Goal: Task Accomplishment & Management: Manage account settings

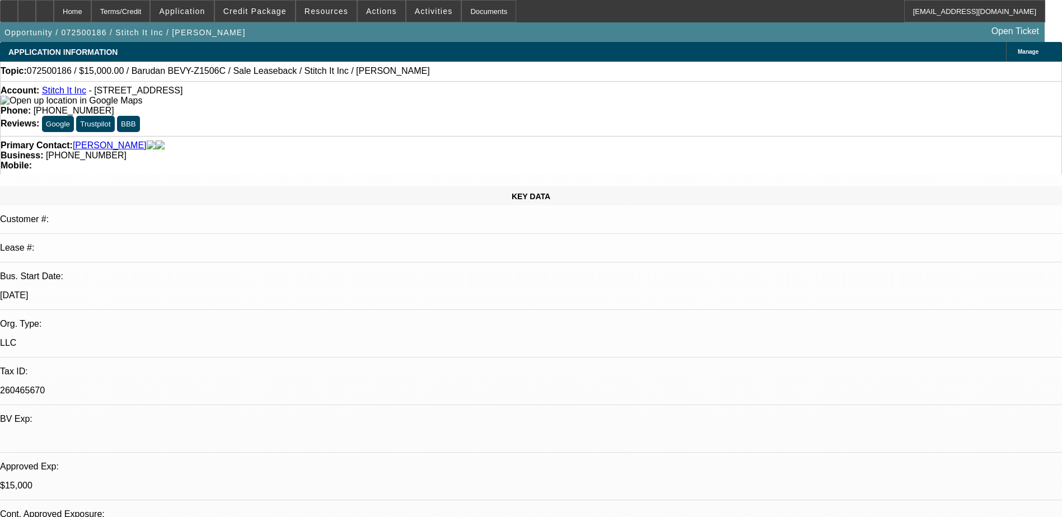
select select "0"
select select "2"
select select "0"
select select "2"
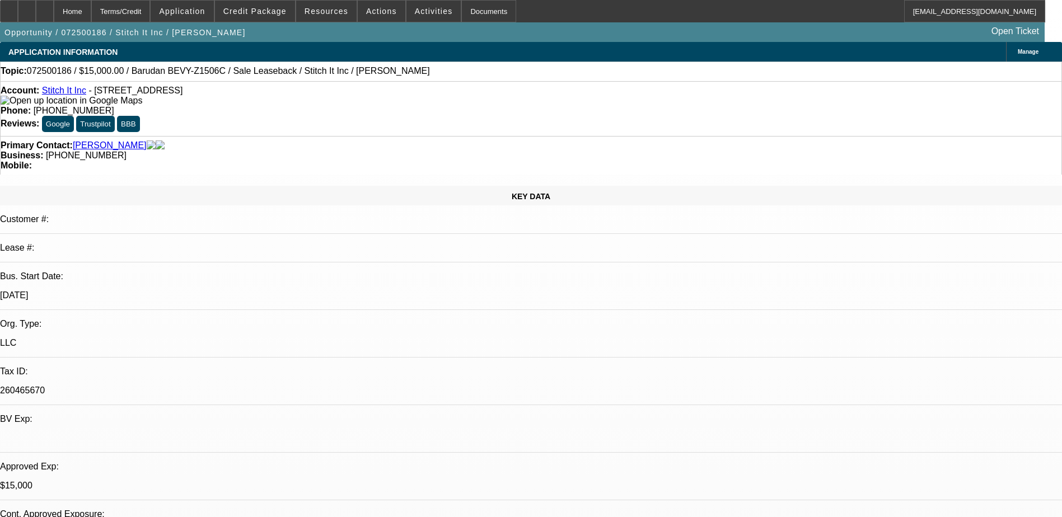
select select "0"
select select "2"
select select "0"
select select "1"
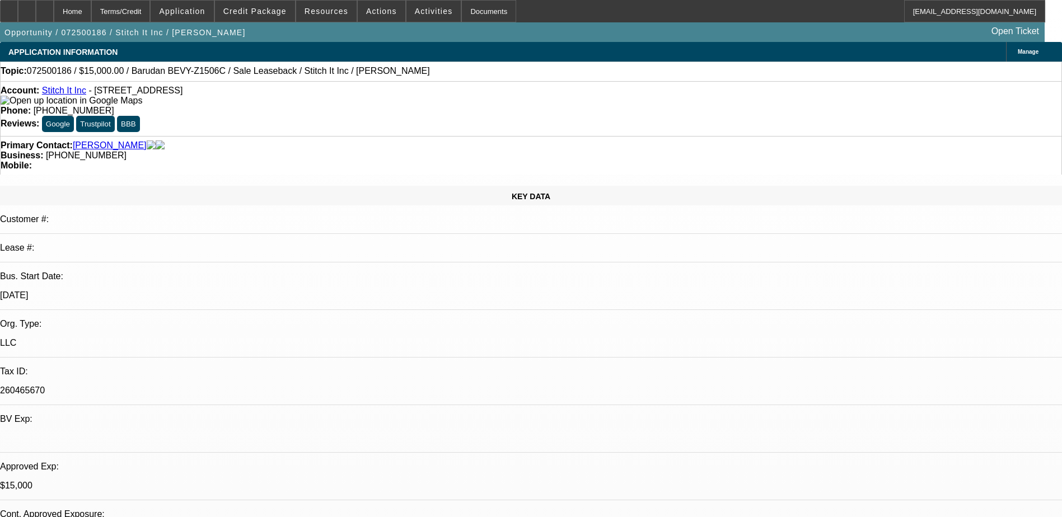
select select "2"
select select "6"
select select "1"
select select "2"
select select "6"
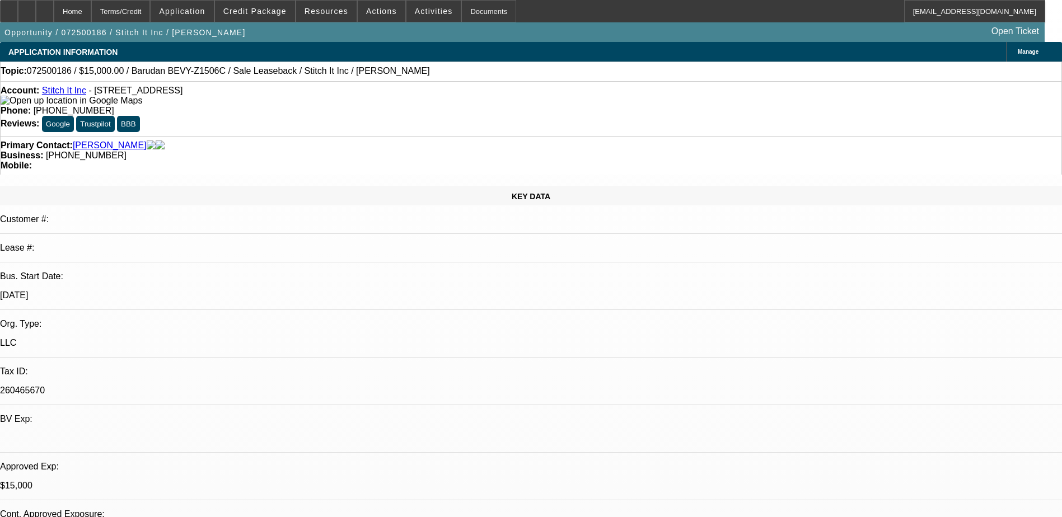
select select "1"
select select "2"
select select "6"
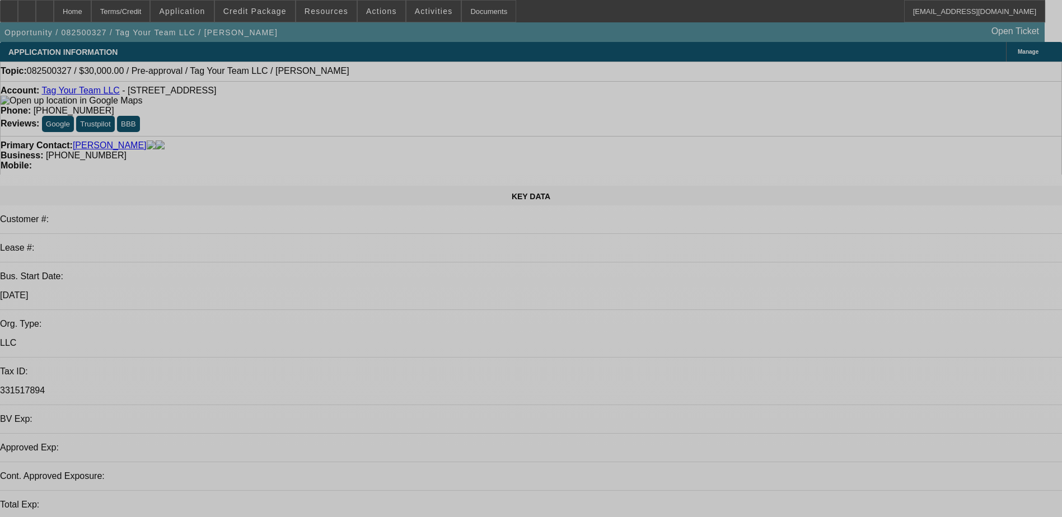
select select "0"
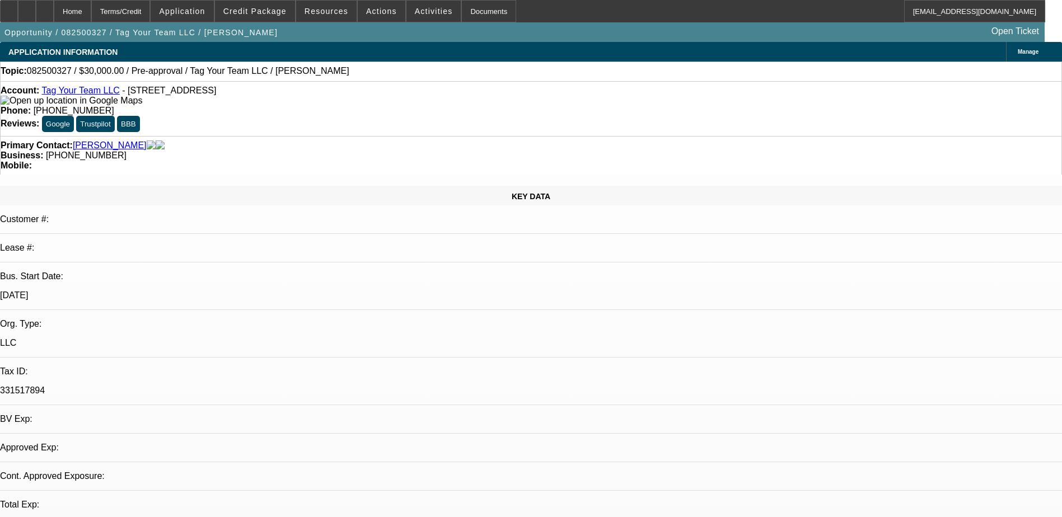
select select "2"
select select "0.1"
select select "4"
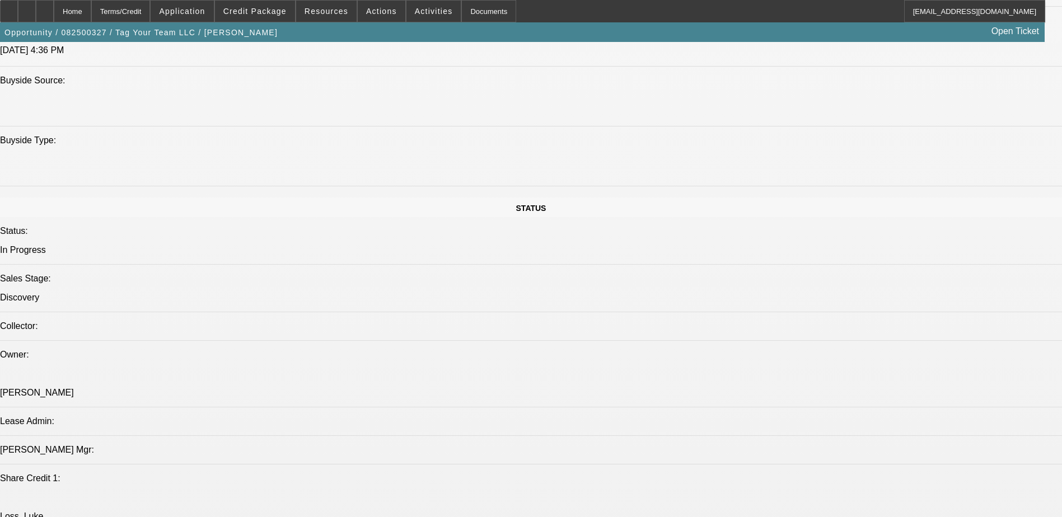
scroll to position [1184, 0]
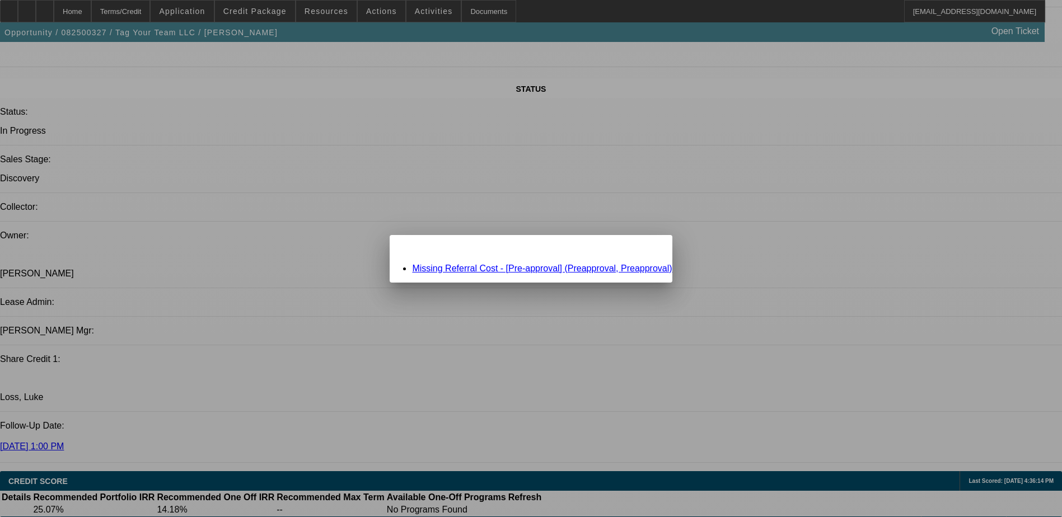
scroll to position [0, 0]
click at [572, 268] on link "Missing Referral Cost - [Pre-approval] (Preapproval, Preapproval)" at bounding box center [542, 269] width 260 height 10
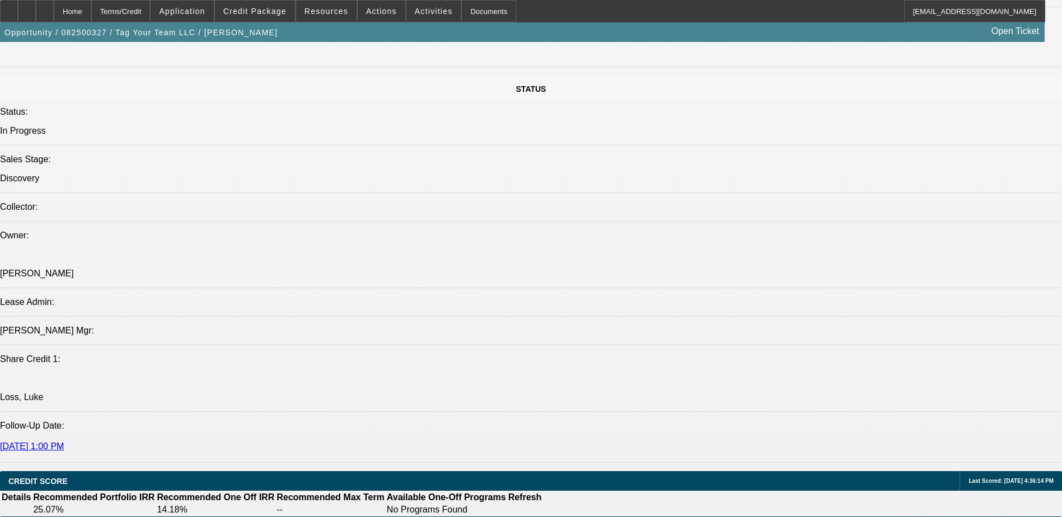
scroll to position [1184, 0]
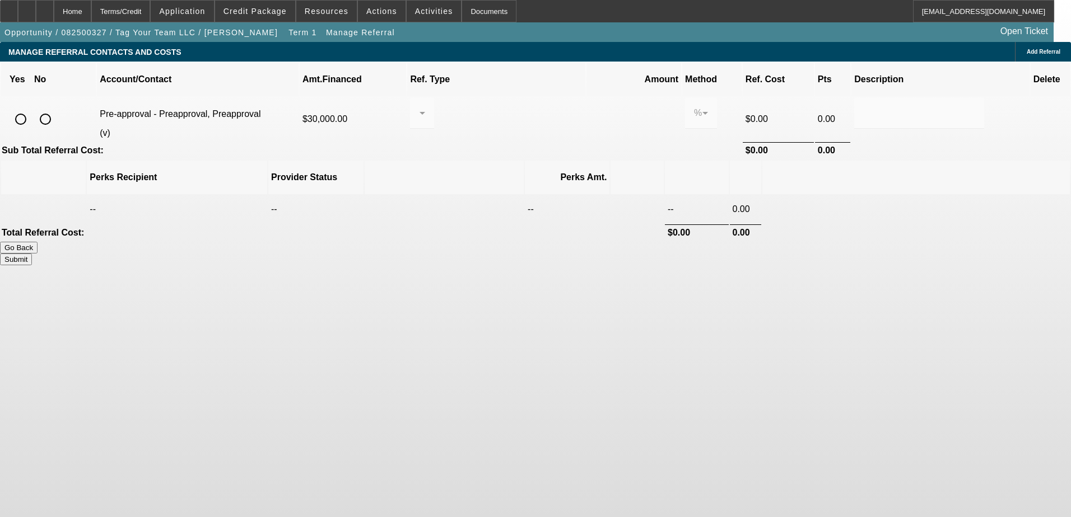
click at [38, 242] on button "Go Back" at bounding box center [19, 248] width 38 height 12
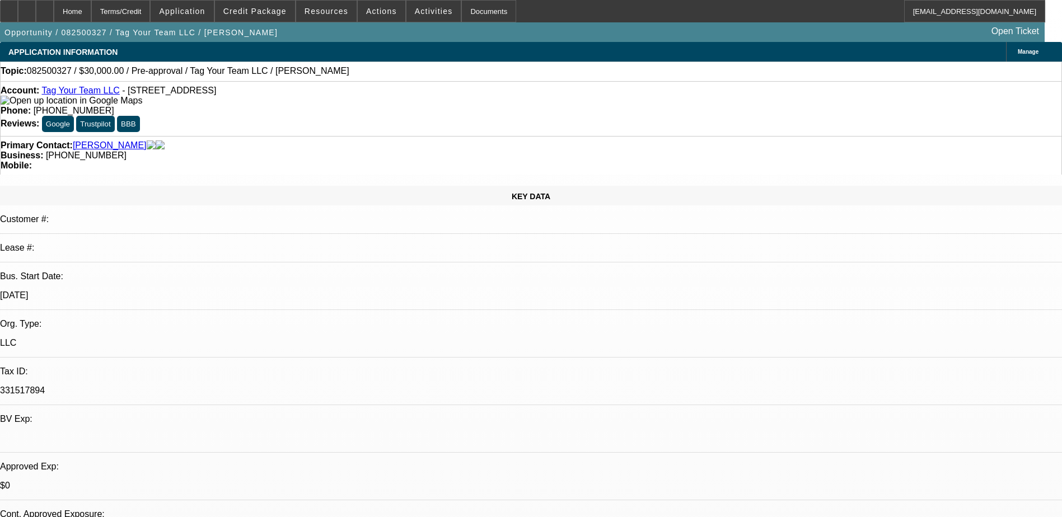
select select "0"
select select "2"
select select "0.1"
select select "4"
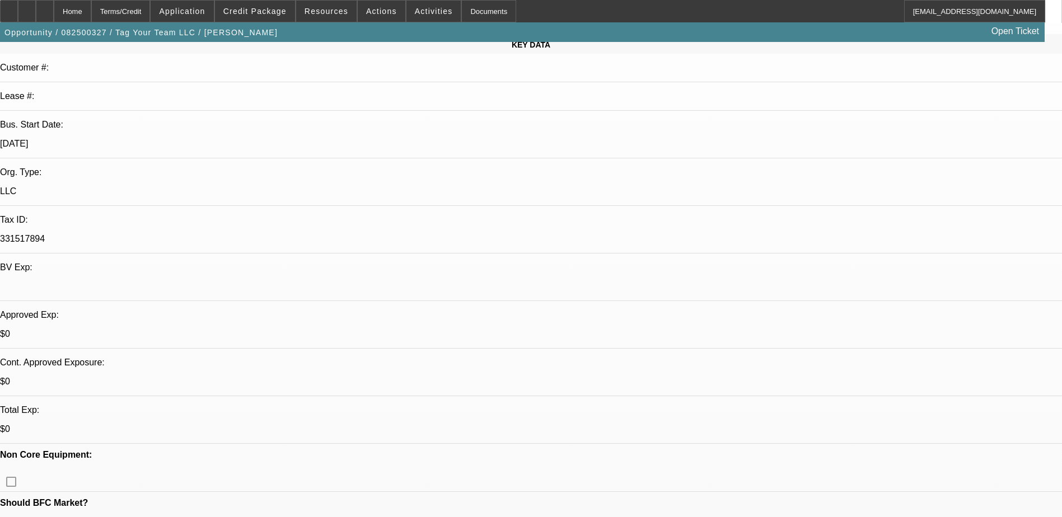
scroll to position [224, 0]
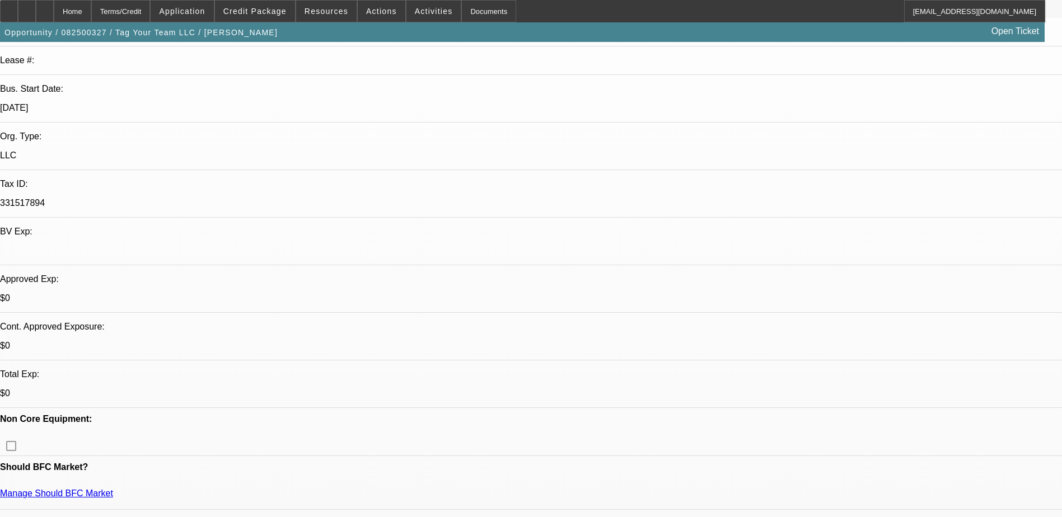
scroll to position [168, 0]
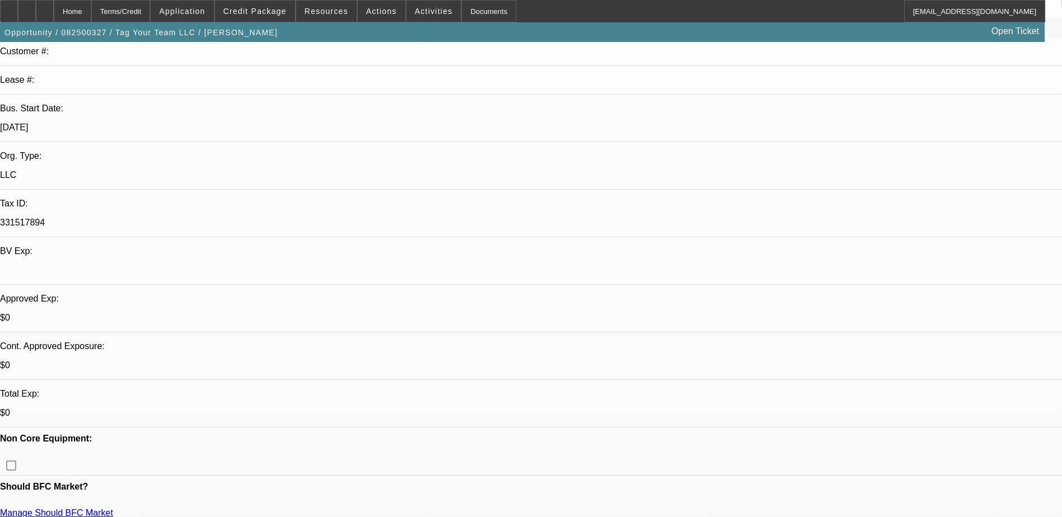
click at [254, 13] on span "Credit Package" at bounding box center [254, 11] width 63 height 9
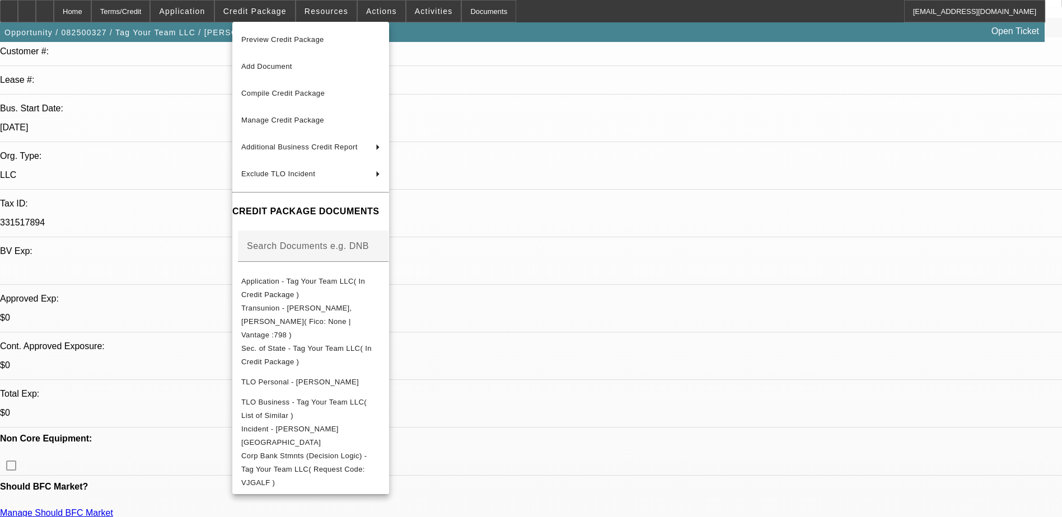
drag, startPoint x: 633, startPoint y: 211, endPoint x: 626, endPoint y: 209, distance: 6.8
click at [632, 210] on div at bounding box center [531, 258] width 1062 height 517
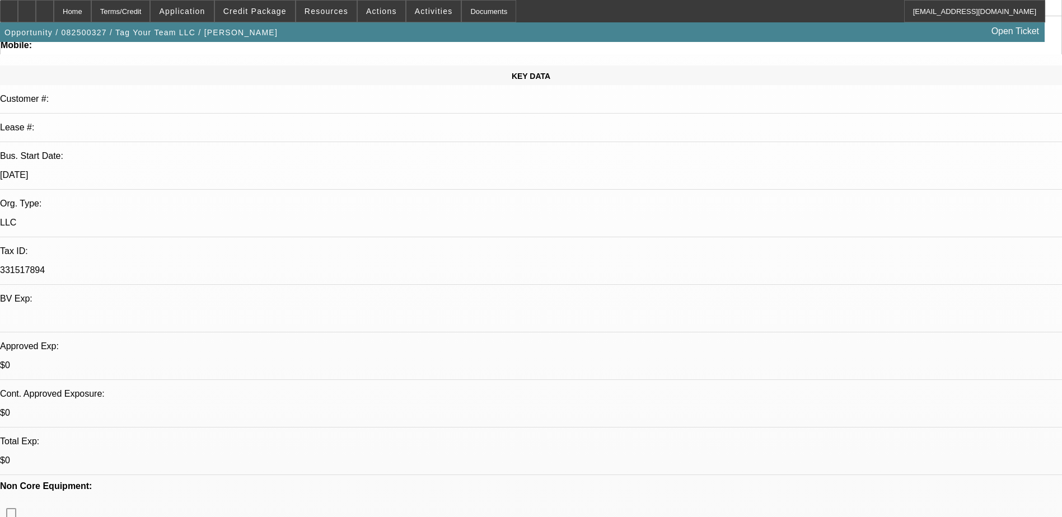
scroll to position [56, 0]
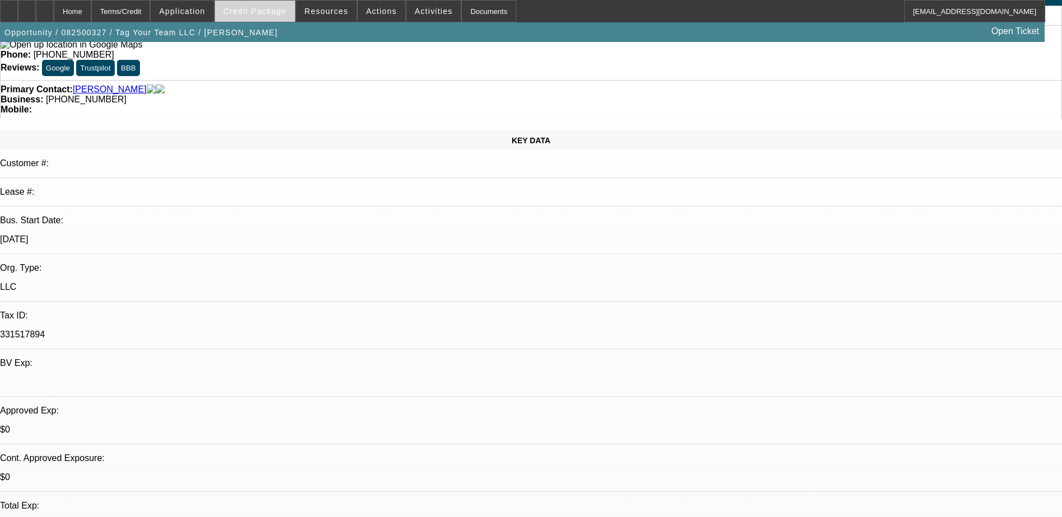
click at [282, 7] on span "Credit Package" at bounding box center [254, 11] width 63 height 9
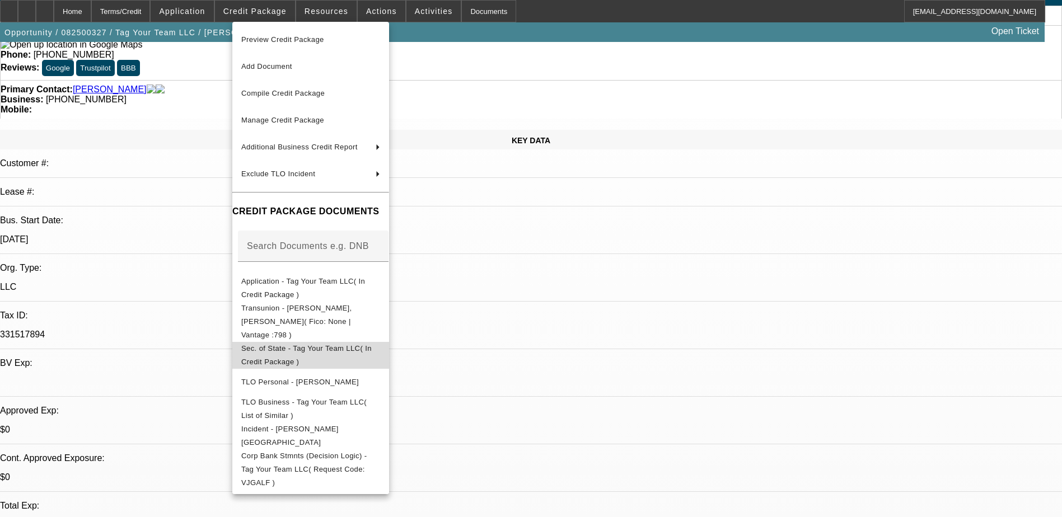
click at [302, 344] on span "Sec. of State - Tag Your Team LLC( In Credit Package )" at bounding box center [306, 355] width 130 height 22
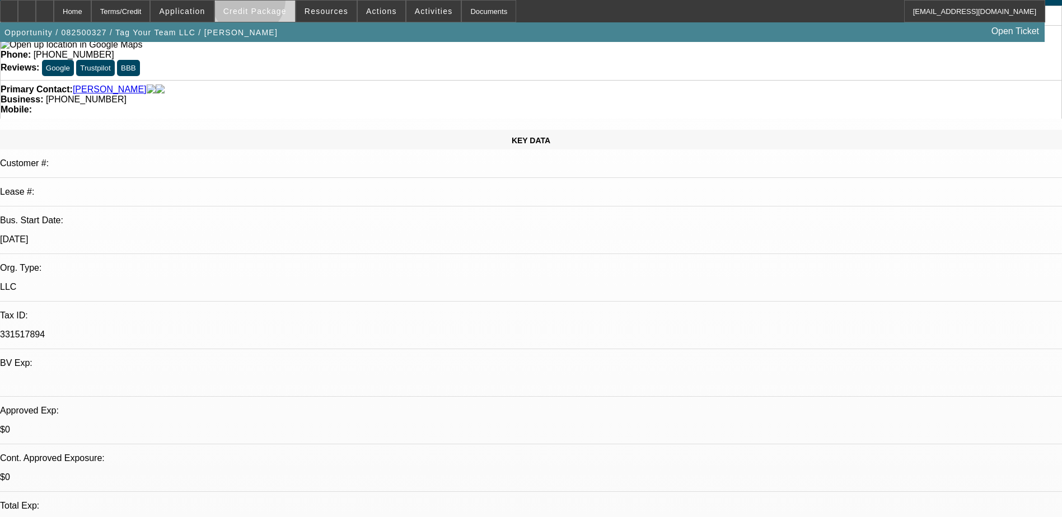
click at [266, 2] on span at bounding box center [255, 11] width 80 height 27
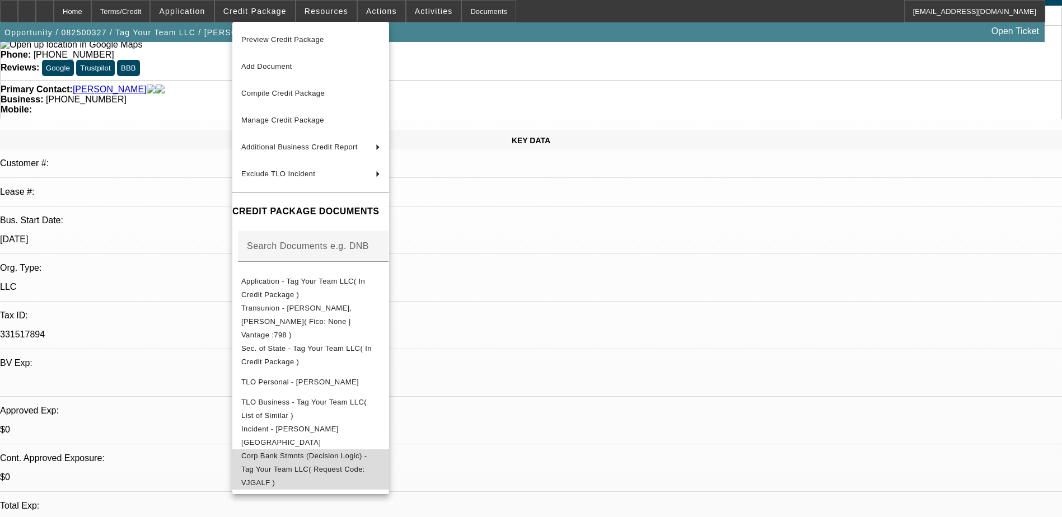
click at [275, 452] on span "Corp Bank Stmnts (Decision Logic) - Tag Your Team LLC( Request Code: VJGALF )" at bounding box center [303, 469] width 125 height 35
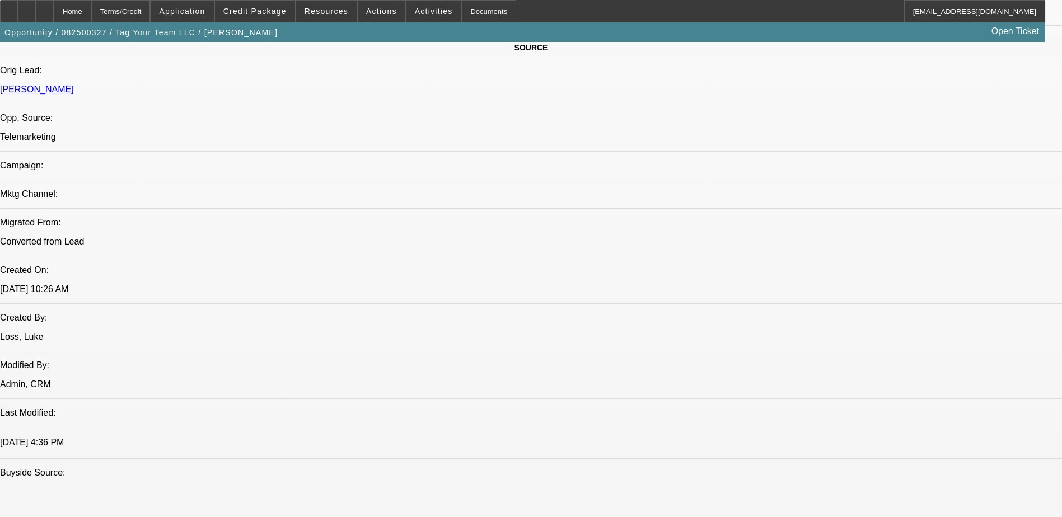
scroll to position [784, 0]
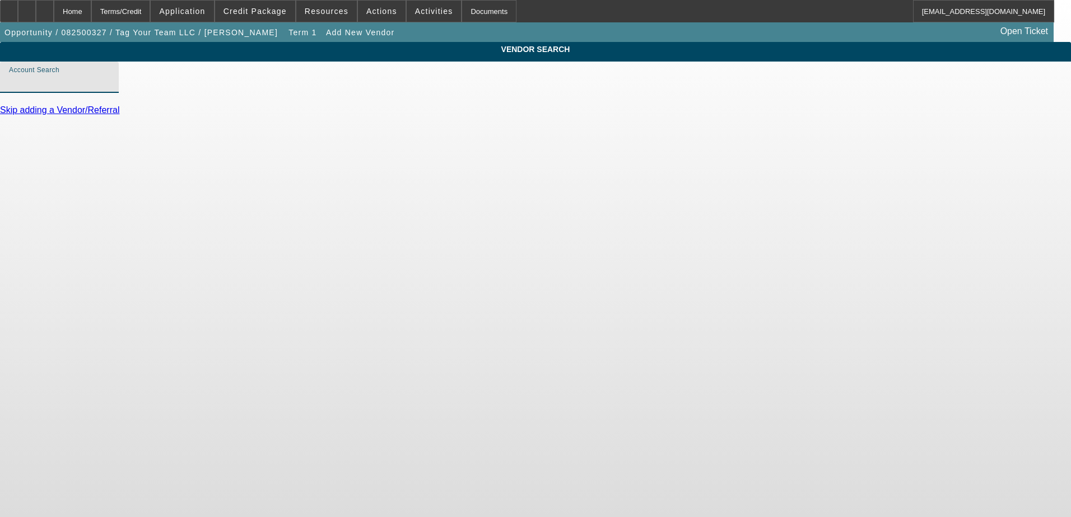
click at [110, 88] on input "Account Search" at bounding box center [59, 81] width 101 height 13
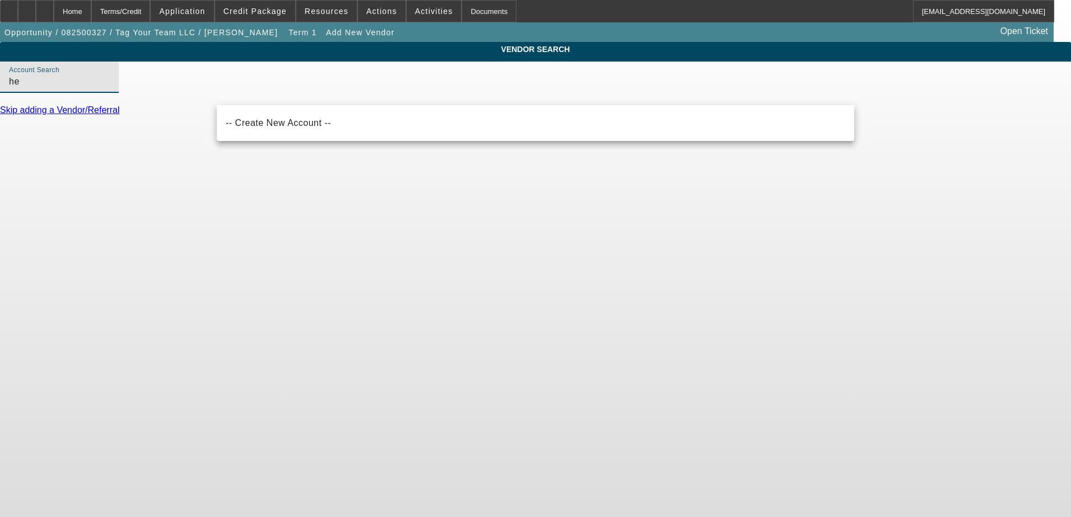
type input "h"
